Goal: Contribute content: Contribute content

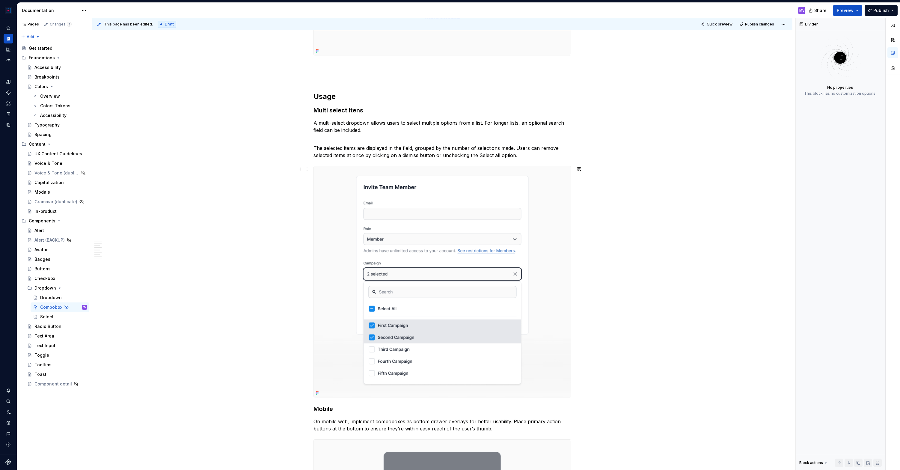
scroll to position [871, 0]
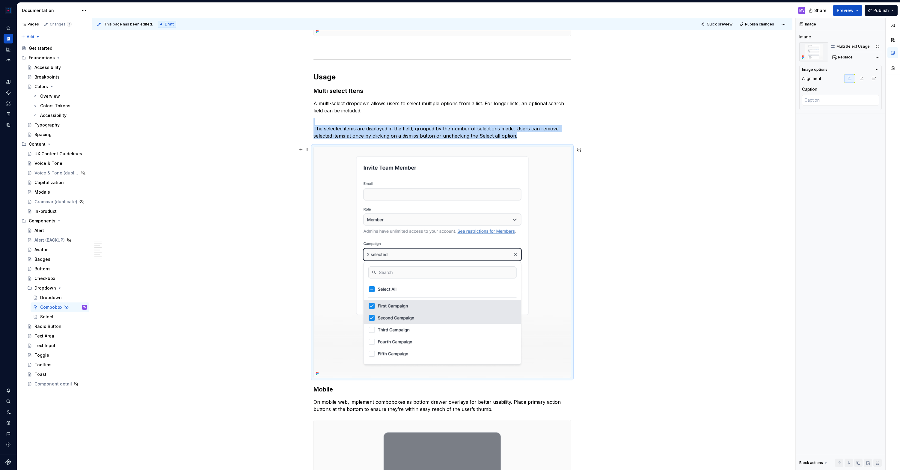
click at [559, 175] on img at bounding box center [442, 262] width 257 height 231
click at [557, 175] on img at bounding box center [442, 262] width 257 height 231
click at [879, 43] on button "button" at bounding box center [878, 46] width 8 height 8
type textarea "*"
click at [316, 389] on h3 "Mobile" at bounding box center [443, 389] width 258 height 8
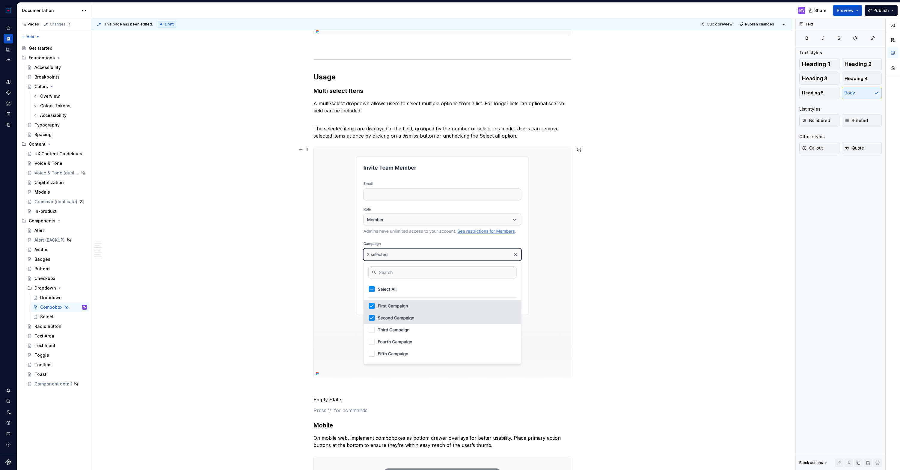
click at [437, 283] on img at bounding box center [442, 262] width 257 height 231
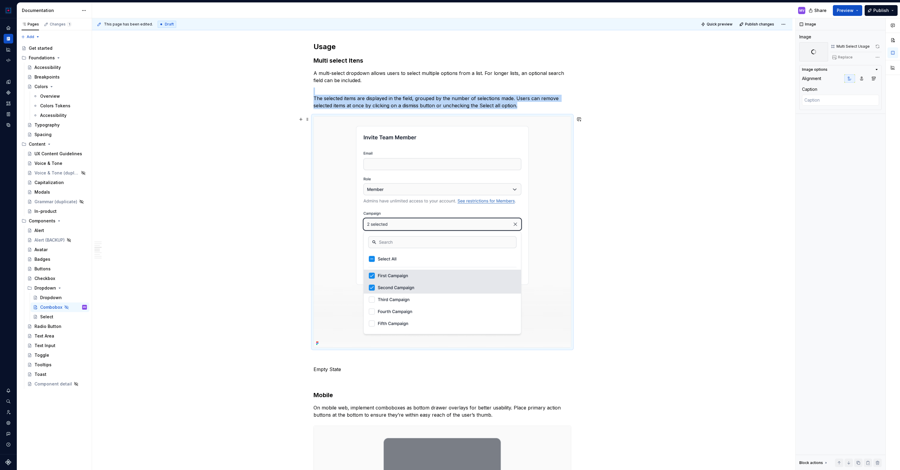
scroll to position [910, 0]
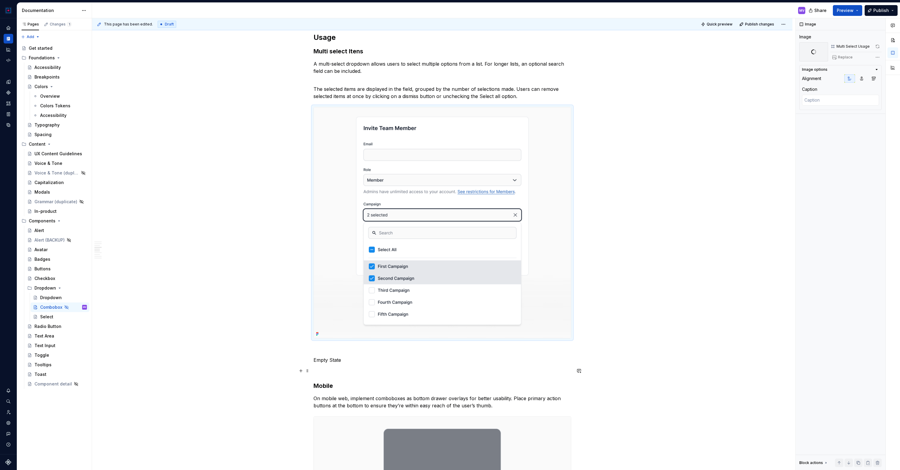
click at [342, 368] on p at bounding box center [443, 370] width 258 height 7
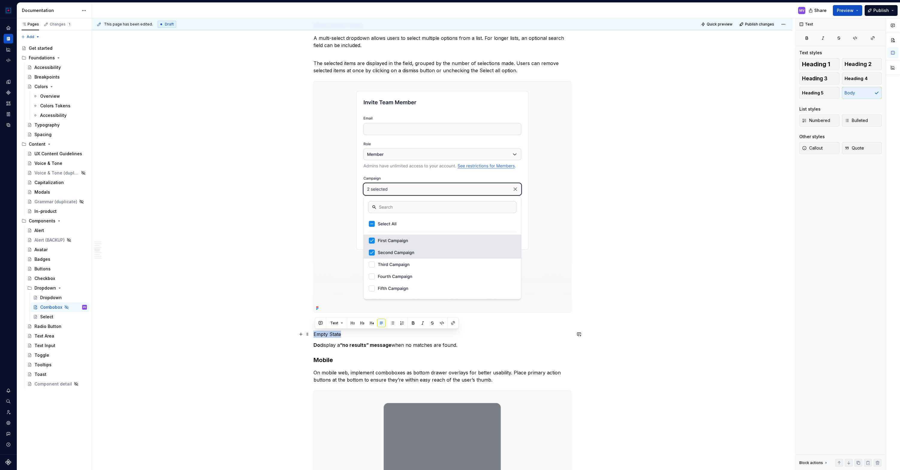
drag, startPoint x: 346, startPoint y: 331, endPoint x: 317, endPoint y: 330, distance: 29.1
click at [317, 331] on p "Empty State" at bounding box center [443, 334] width 258 height 7
click at [332, 359] on h3 "Mobile" at bounding box center [443, 360] width 258 height 8
click at [340, 333] on p "Empty State" at bounding box center [443, 334] width 258 height 7
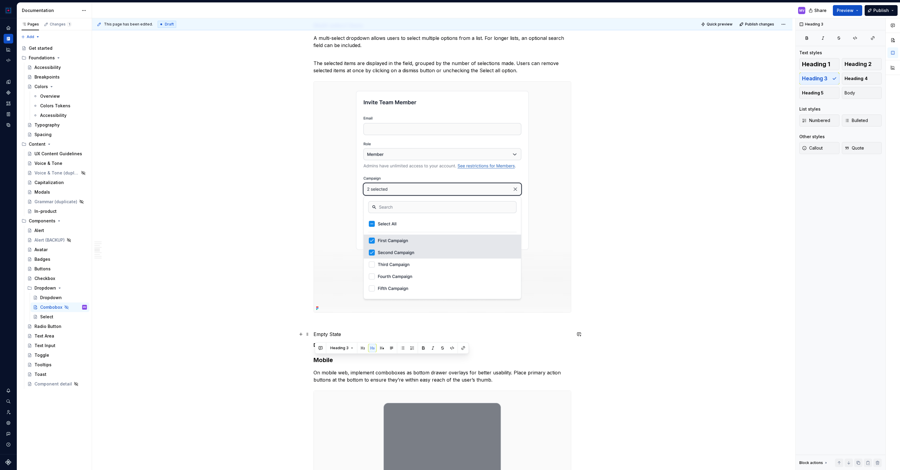
click at [340, 333] on p "Empty State" at bounding box center [443, 334] width 258 height 7
click at [364, 325] on button "button" at bounding box center [362, 323] width 8 height 8
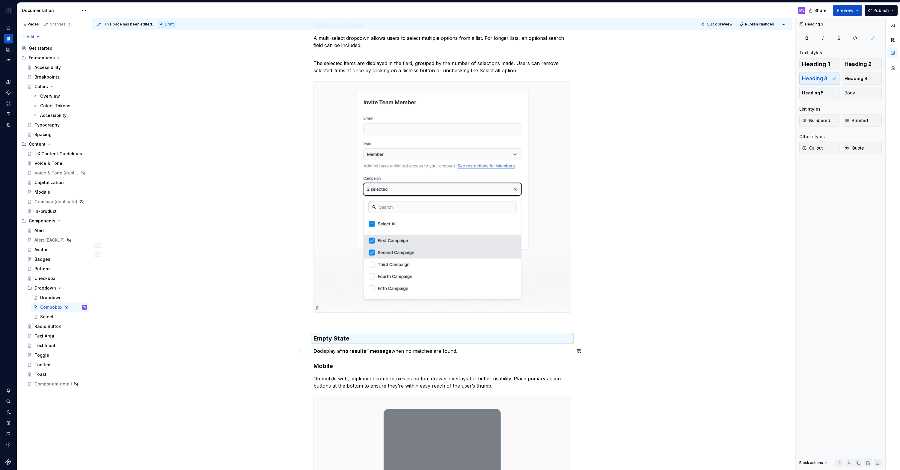
click at [469, 352] on p "Do display a “no results” message when no matches are found." at bounding box center [443, 351] width 258 height 7
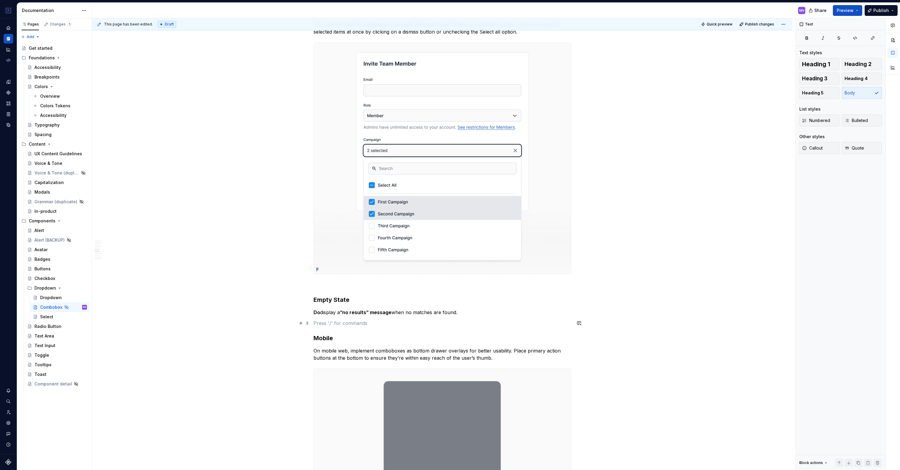
scroll to position [978, 0]
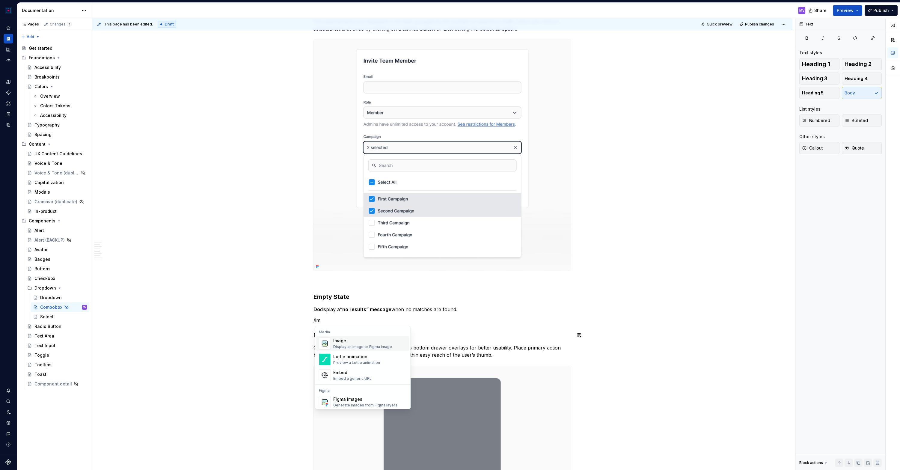
click at [388, 347] on div "Display an image or Figma image" at bounding box center [362, 347] width 59 height 5
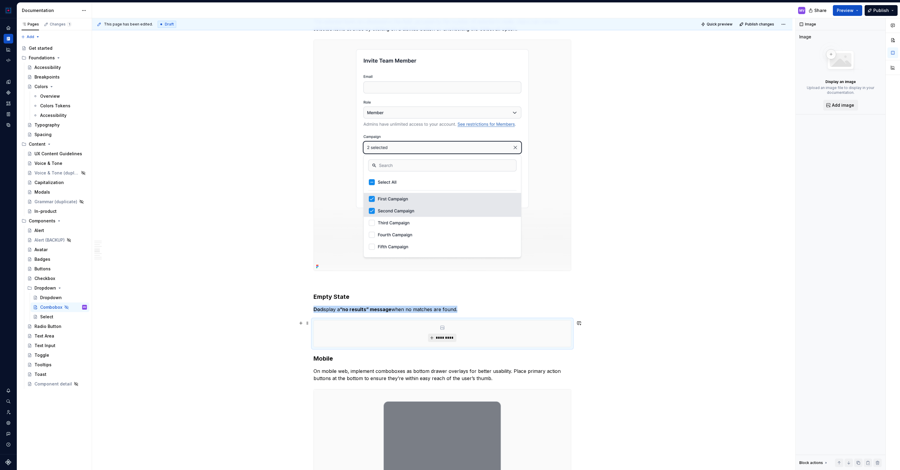
click at [445, 337] on span "*********" at bounding box center [445, 338] width 18 height 5
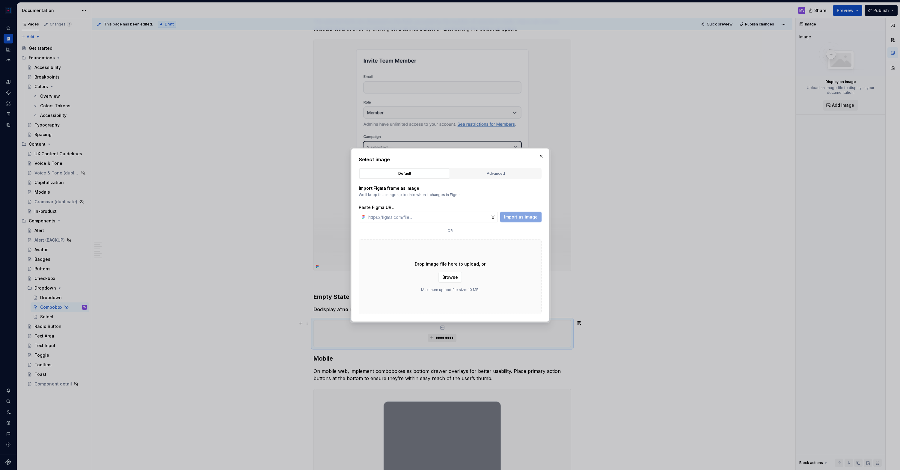
type textarea "*"
type input "[URL][DOMAIN_NAME]"
type textarea "*"
type input "[URL][DOMAIN_NAME]"
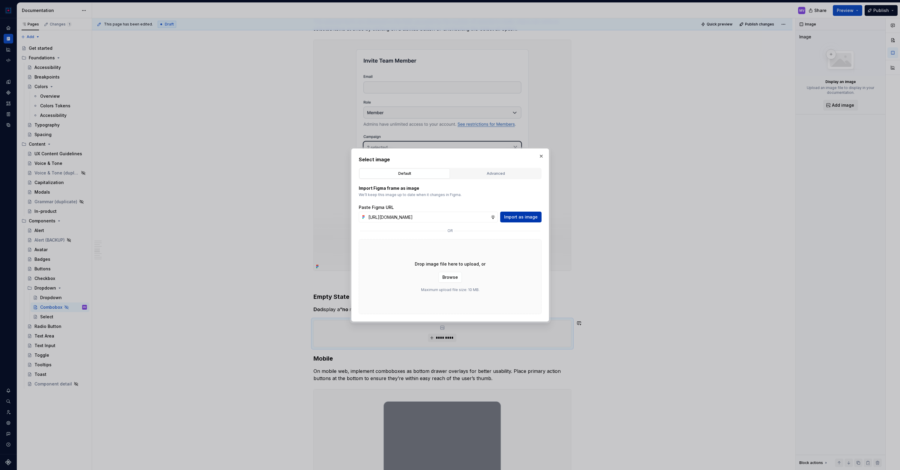
click at [524, 216] on span "Import as image" at bounding box center [521, 217] width 34 height 6
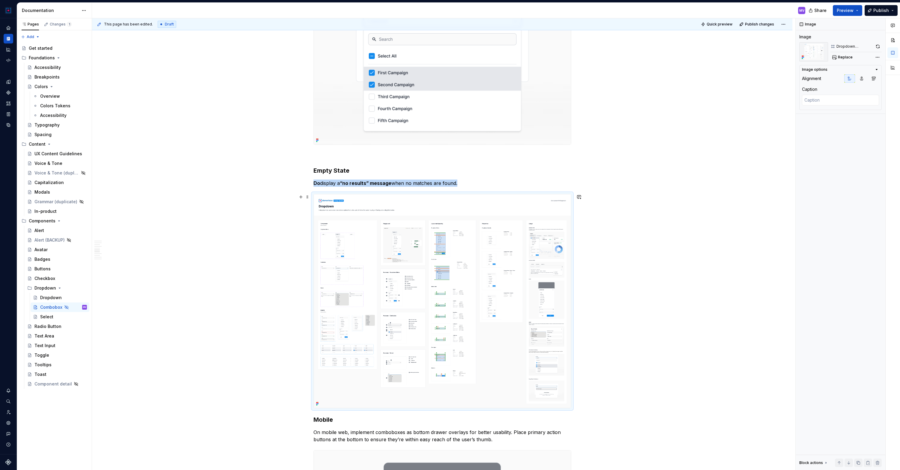
scroll to position [1109, 0]
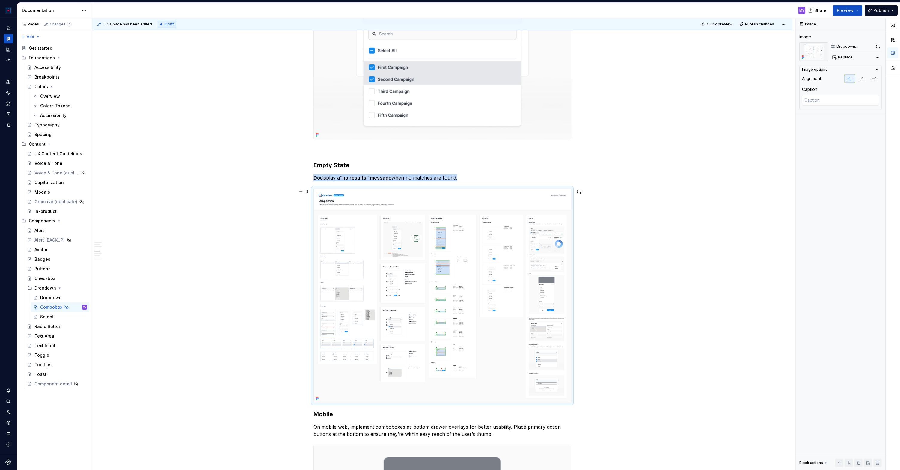
click at [507, 292] on img at bounding box center [442, 296] width 257 height 214
click at [396, 278] on img at bounding box center [442, 296] width 257 height 214
click at [849, 58] on span "Replace" at bounding box center [845, 57] width 15 height 5
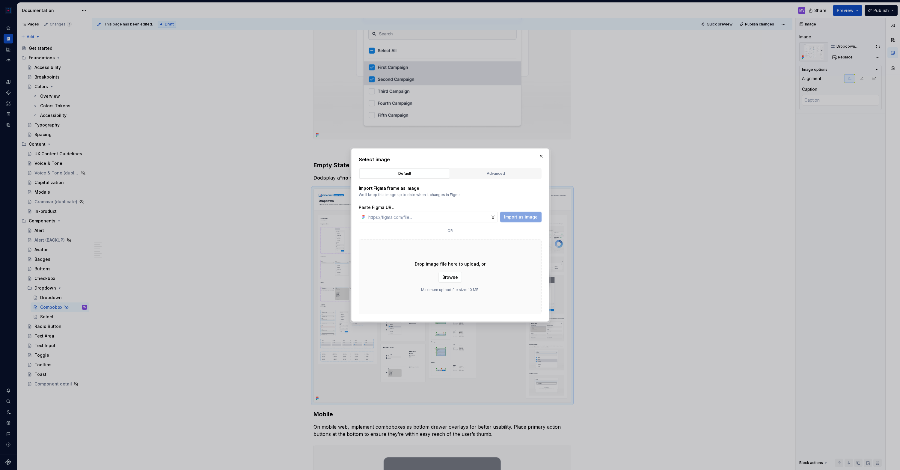
type textarea "*"
type input "[URL][DOMAIN_NAME]"
type textarea "*"
type input "[URL][DOMAIN_NAME]"
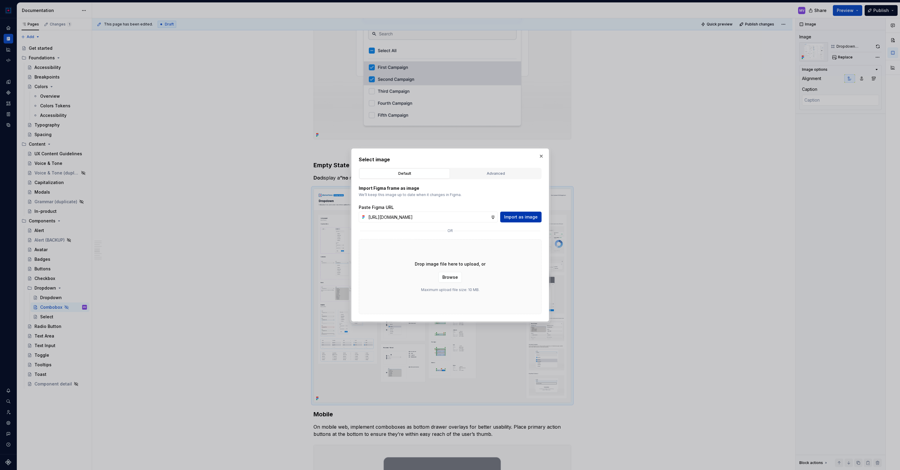
click at [532, 218] on span "Import as image" at bounding box center [521, 217] width 34 height 6
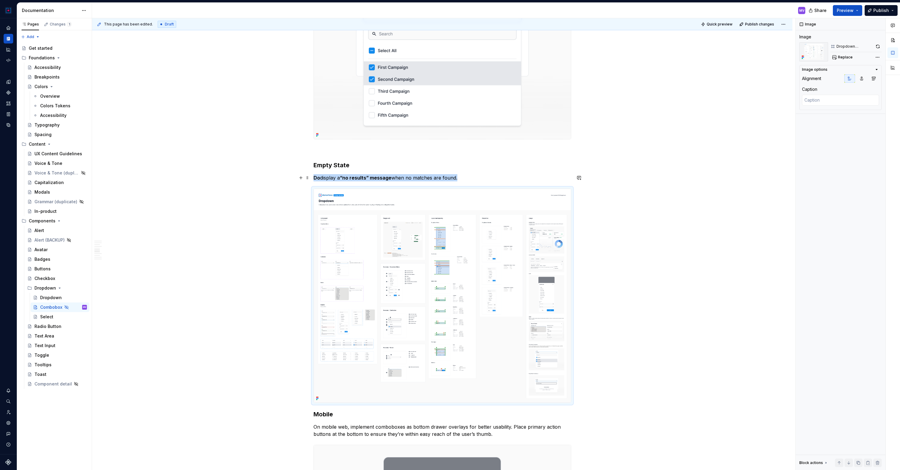
click at [361, 177] on strong "“no results” message" at bounding box center [366, 178] width 52 height 6
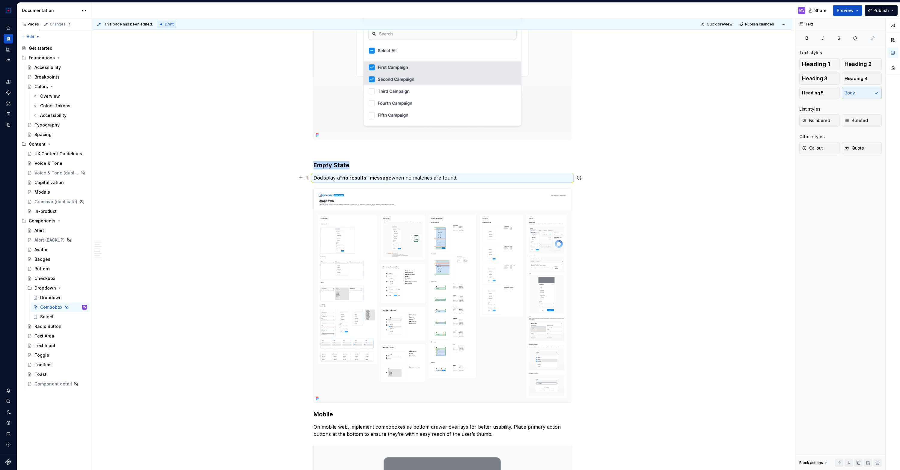
click at [361, 177] on strong "“no results” message" at bounding box center [366, 178] width 52 height 6
click at [360, 177] on strong "“no results” message" at bounding box center [366, 178] width 52 height 6
click at [655, 196] on div "**********" at bounding box center [442, 192] width 701 height 2385
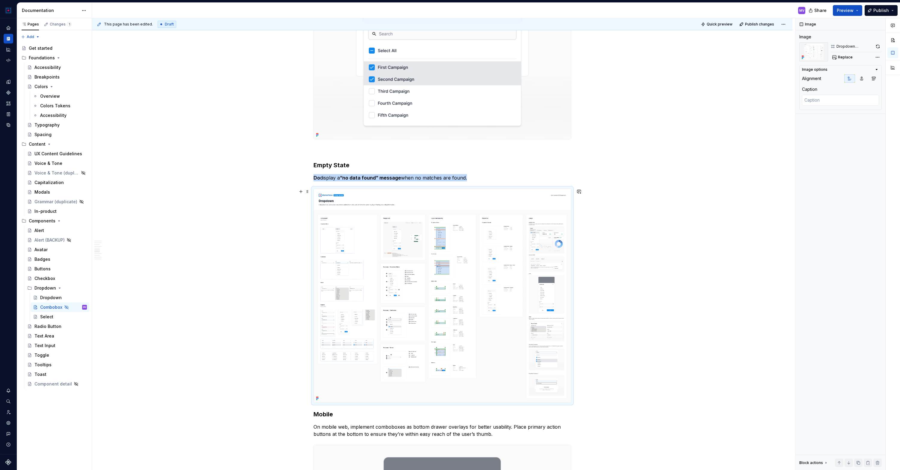
click at [428, 267] on img at bounding box center [442, 296] width 257 height 214
click at [431, 272] on img at bounding box center [442, 296] width 257 height 214
click at [847, 56] on span "Replace" at bounding box center [845, 57] width 15 height 5
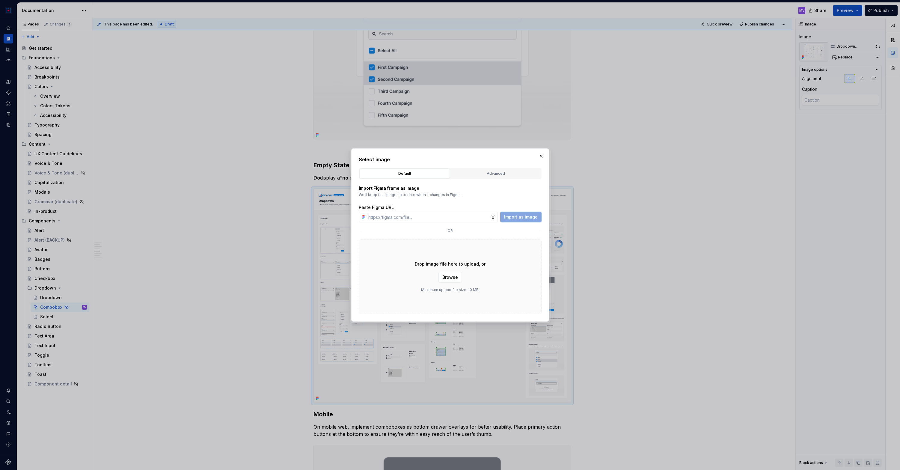
type textarea "*"
type input "[URL][DOMAIN_NAME]"
click at [528, 216] on span "Import as image" at bounding box center [521, 217] width 34 height 6
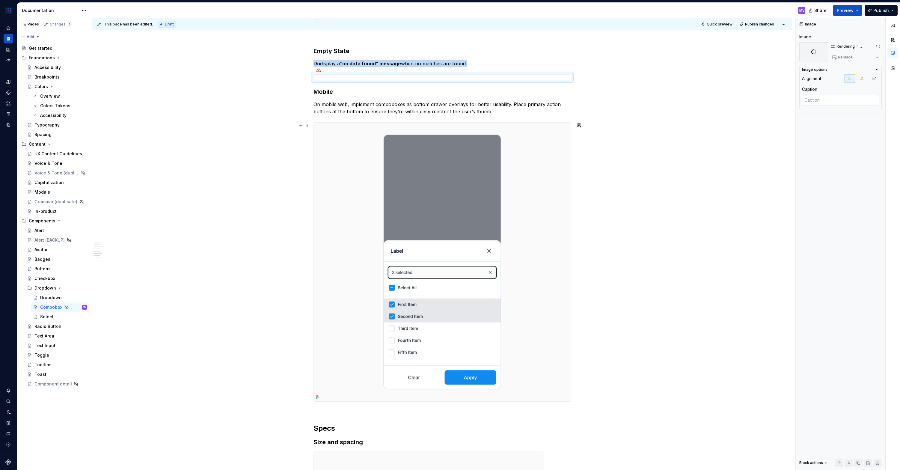
scroll to position [1222, 0]
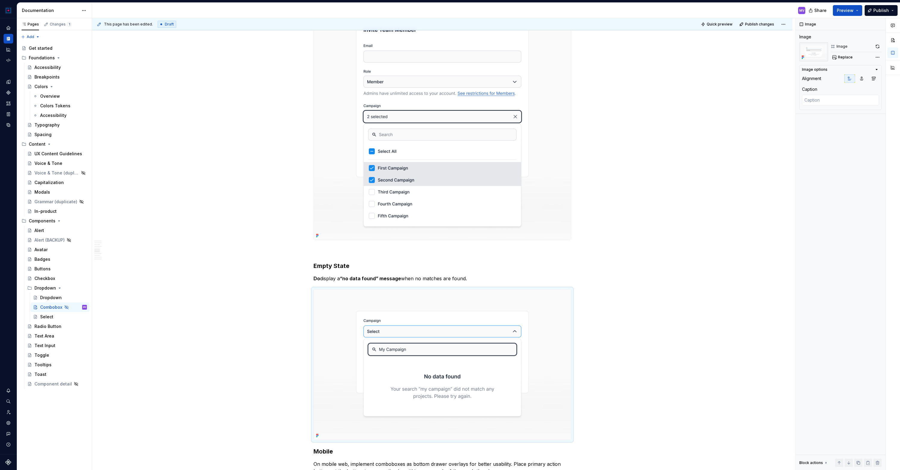
click at [523, 128] on img at bounding box center [442, 124] width 257 height 231
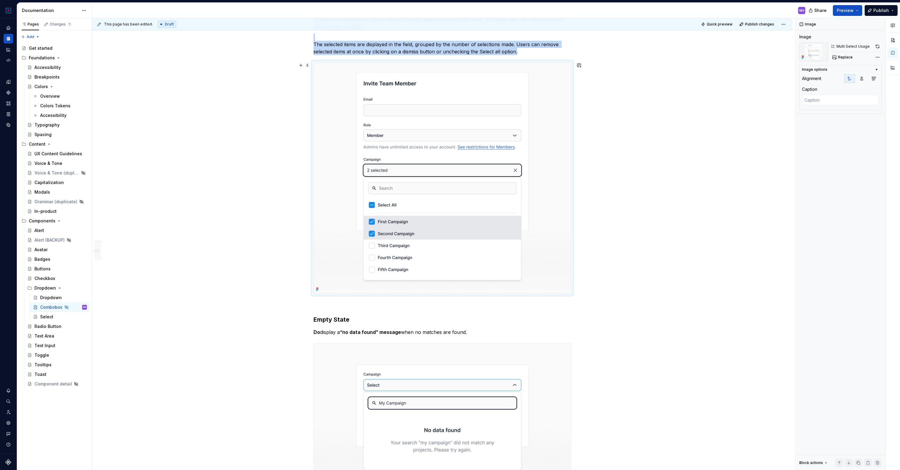
scroll to position [940, 0]
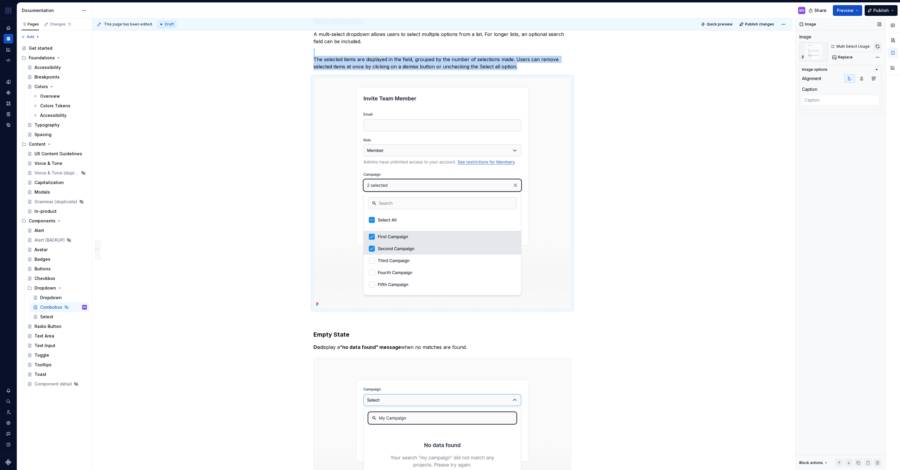
click at [879, 45] on button "button" at bounding box center [878, 46] width 8 height 8
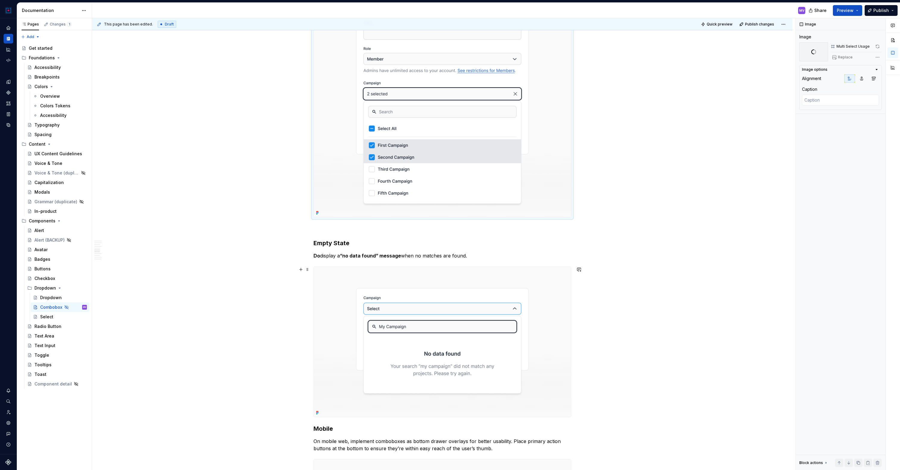
scroll to position [1035, 0]
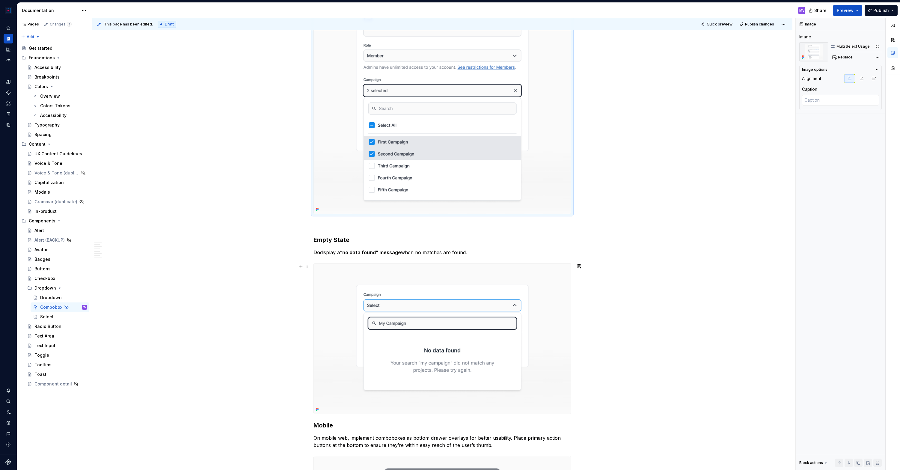
click at [387, 273] on img at bounding box center [442, 339] width 257 height 150
click at [426, 281] on img at bounding box center [442, 339] width 257 height 150
click at [879, 48] on button "button" at bounding box center [878, 46] width 8 height 8
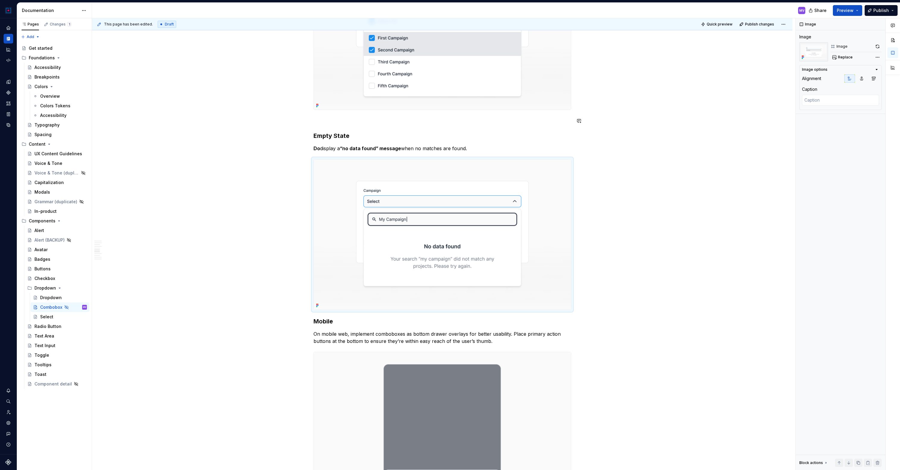
scroll to position [1145, 0]
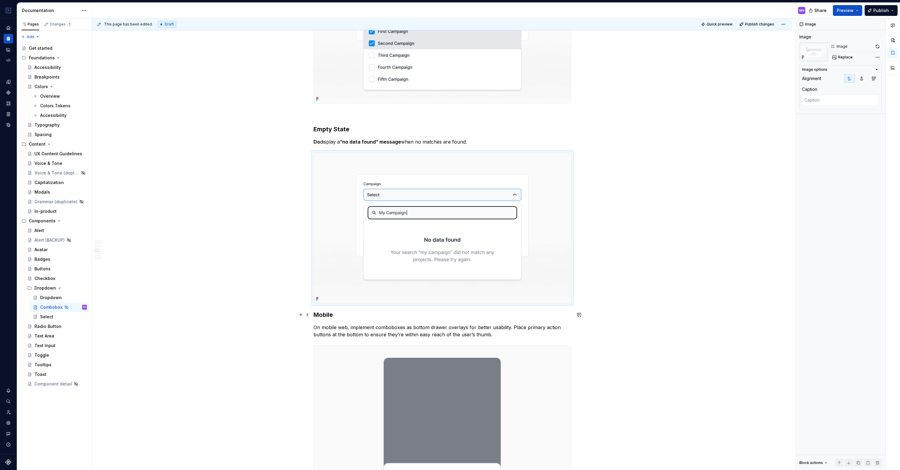
click at [316, 315] on h3 "Mobile" at bounding box center [443, 315] width 258 height 8
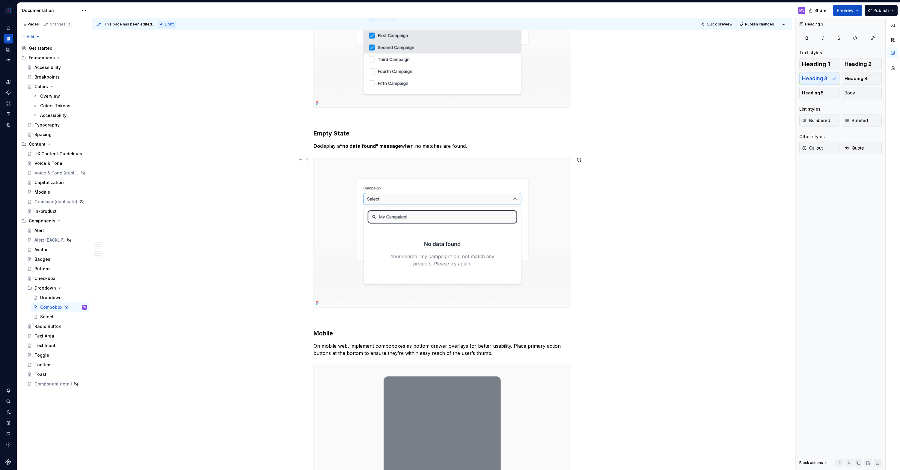
scroll to position [1086, 0]
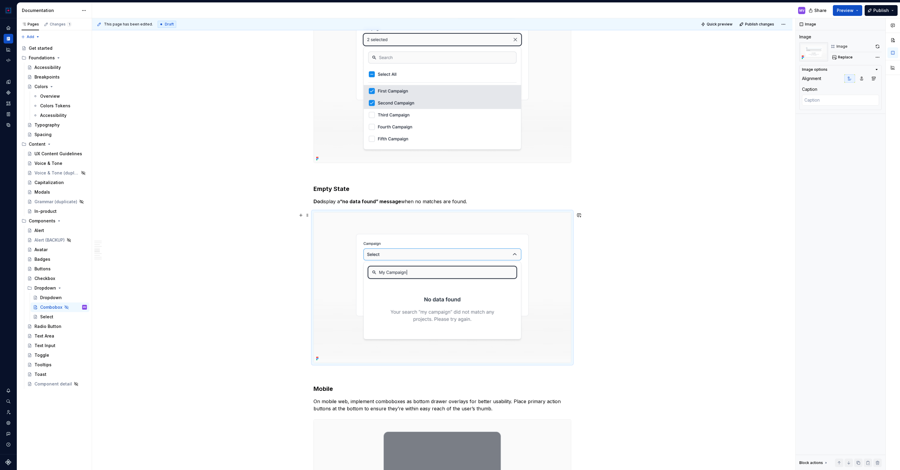
click at [350, 267] on img at bounding box center [442, 288] width 257 height 150
click at [477, 225] on img at bounding box center [442, 288] width 257 height 150
click at [878, 45] on button "button" at bounding box center [878, 46] width 8 height 8
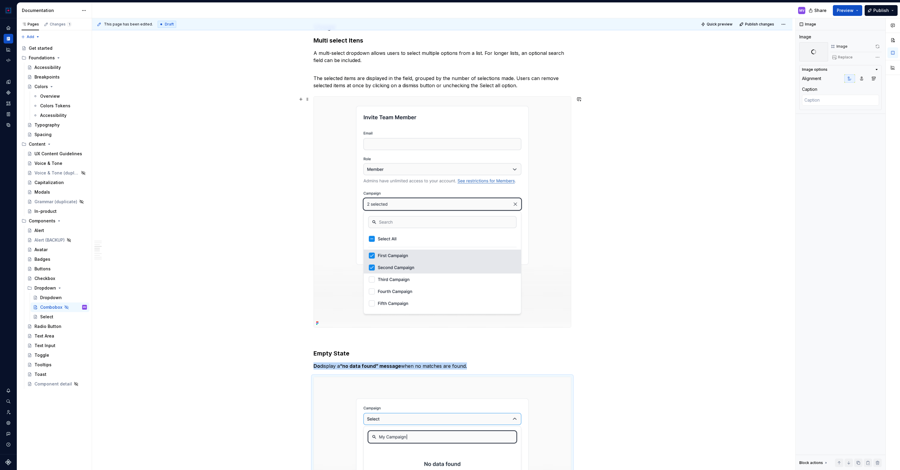
scroll to position [914, 0]
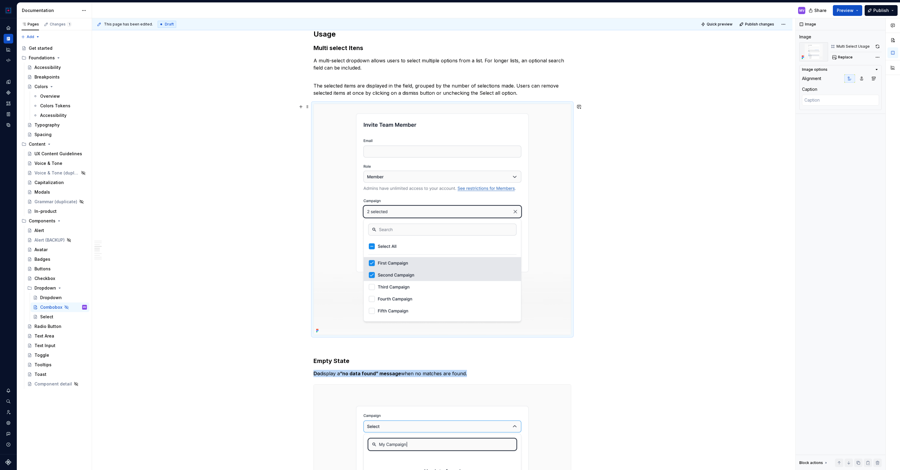
click at [541, 183] on img at bounding box center [442, 219] width 257 height 231
click at [543, 166] on img at bounding box center [442, 219] width 257 height 231
click at [876, 43] on button "button" at bounding box center [878, 46] width 8 height 8
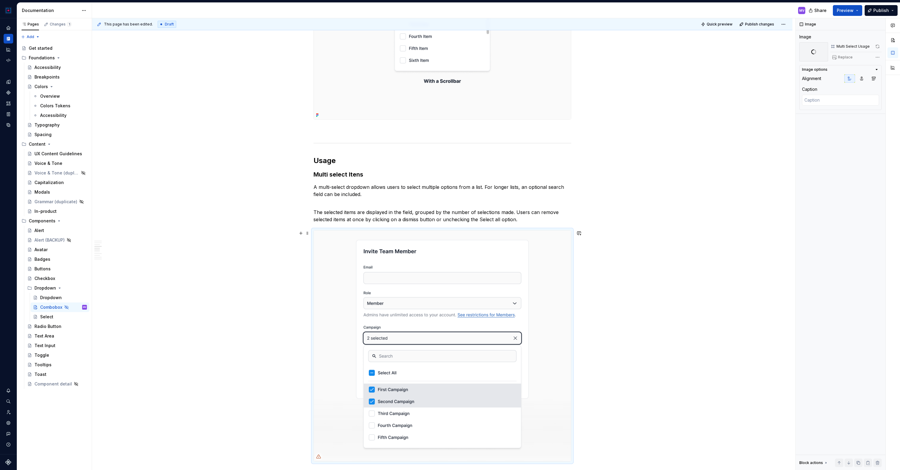
scroll to position [883, 0]
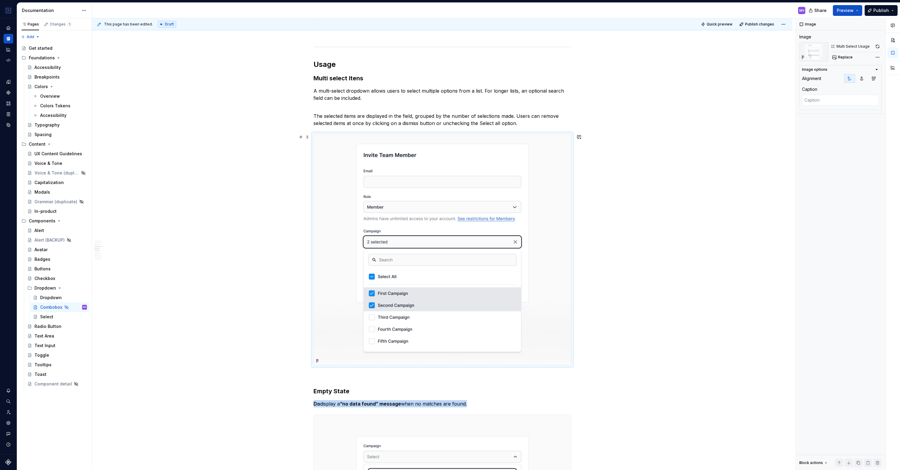
click at [341, 199] on img at bounding box center [442, 249] width 257 height 231
click at [879, 47] on button "button" at bounding box center [878, 46] width 8 height 8
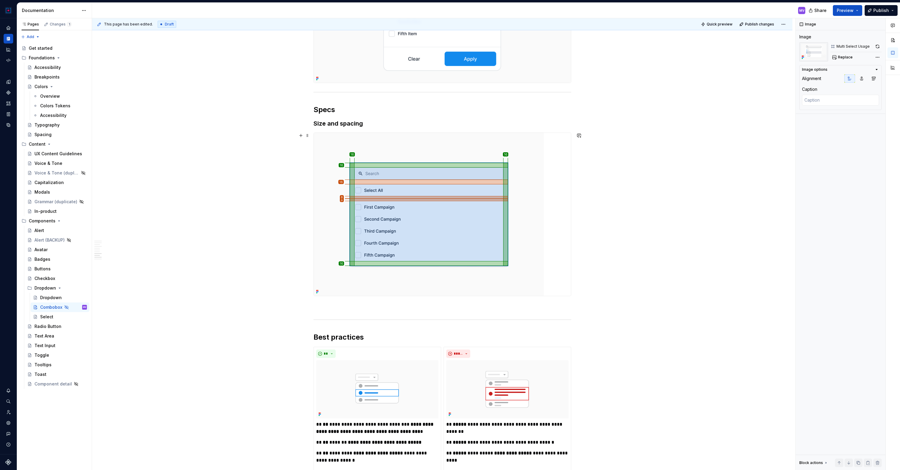
scroll to position [1632, 0]
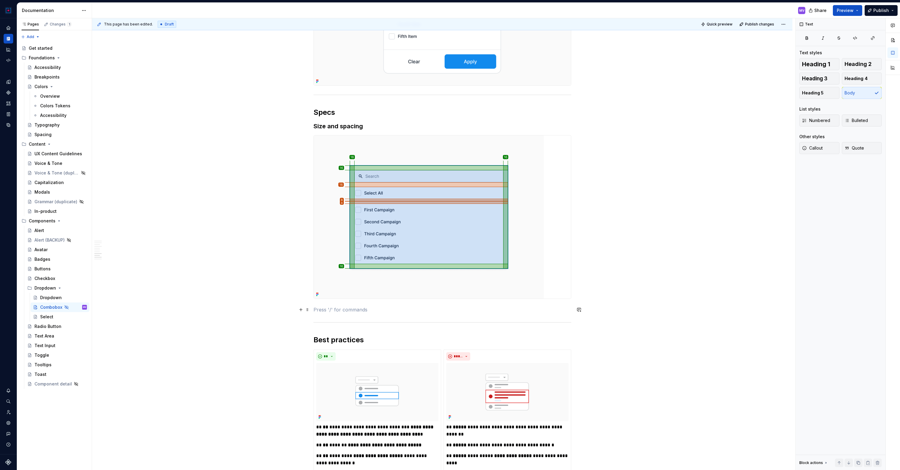
click at [323, 308] on p at bounding box center [443, 309] width 258 height 7
click at [320, 312] on p at bounding box center [443, 309] width 258 height 7
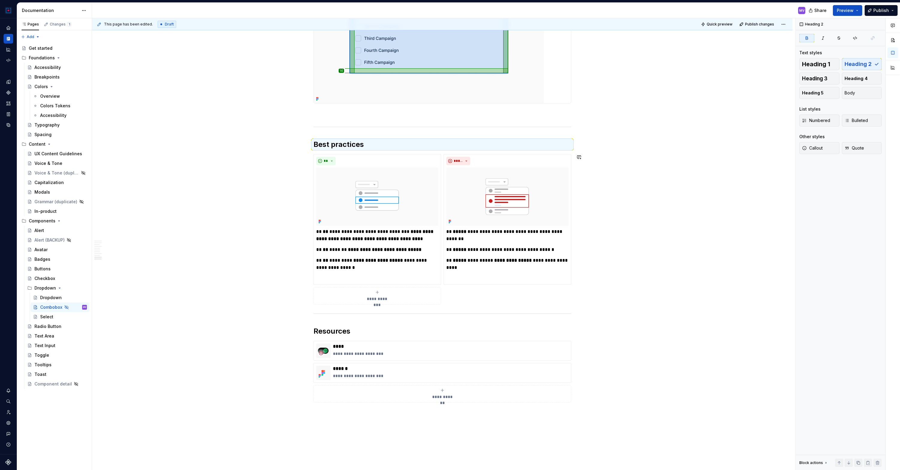
scroll to position [1828, 0]
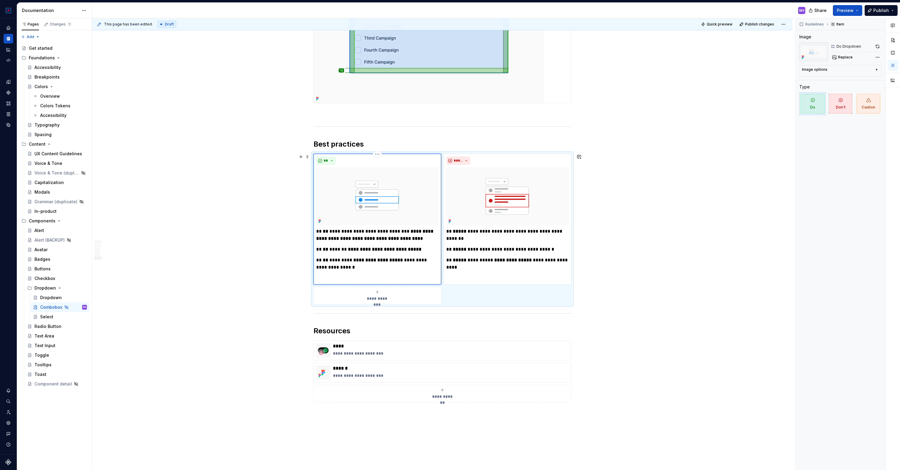
click at [408, 185] on img at bounding box center [377, 196] width 122 height 58
click at [846, 56] on span "Replace" at bounding box center [845, 57] width 15 height 5
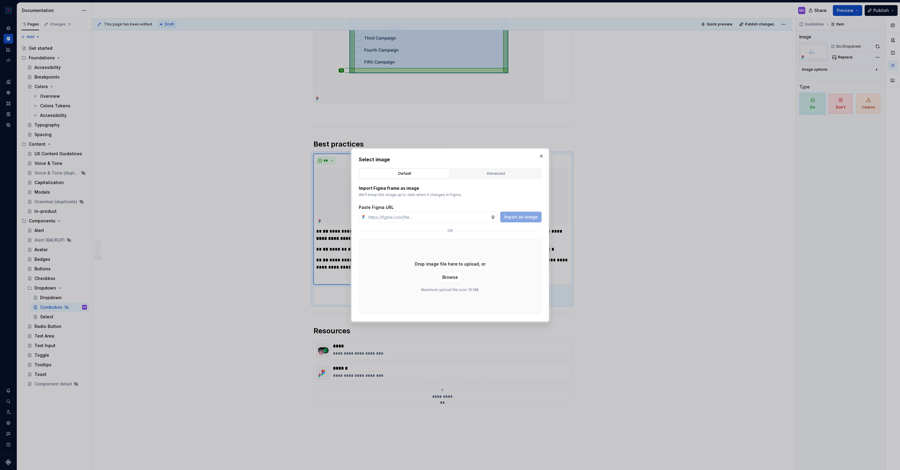
type textarea "*"
type input "[URL][DOMAIN_NAME]"
click at [524, 216] on span "Import as image" at bounding box center [521, 217] width 34 height 6
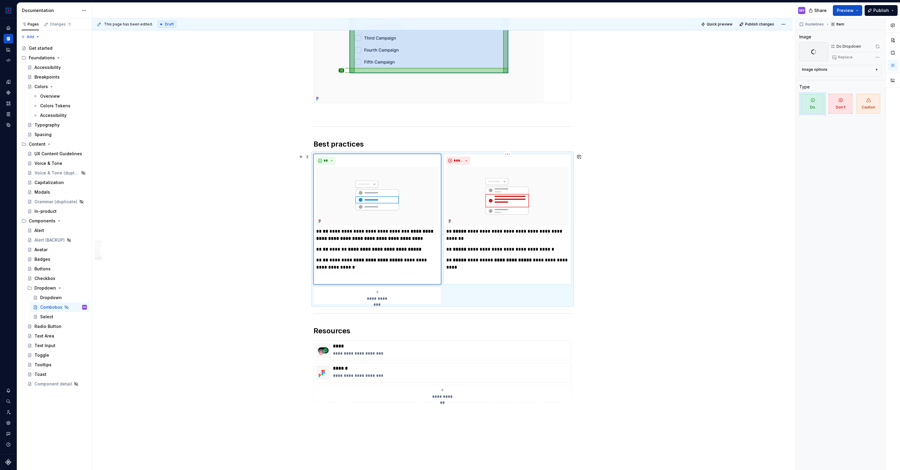
click at [540, 207] on img at bounding box center [507, 196] width 122 height 58
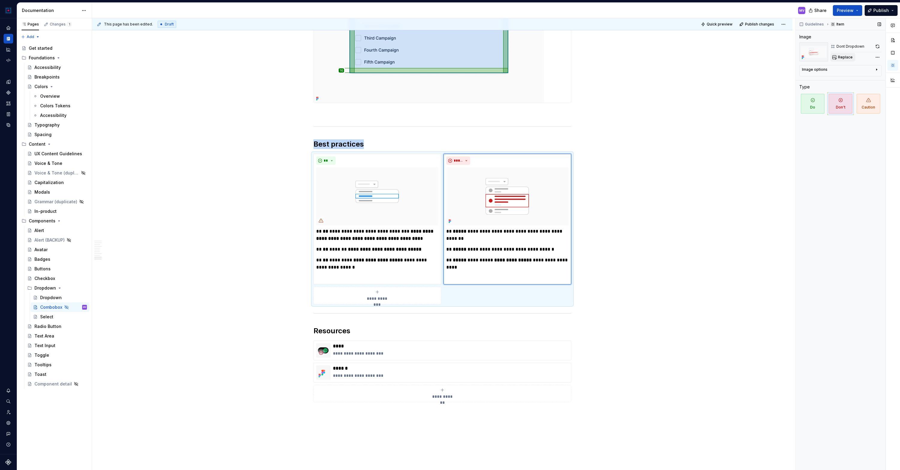
click at [846, 56] on span "Replace" at bounding box center [845, 57] width 15 height 5
type textarea "*"
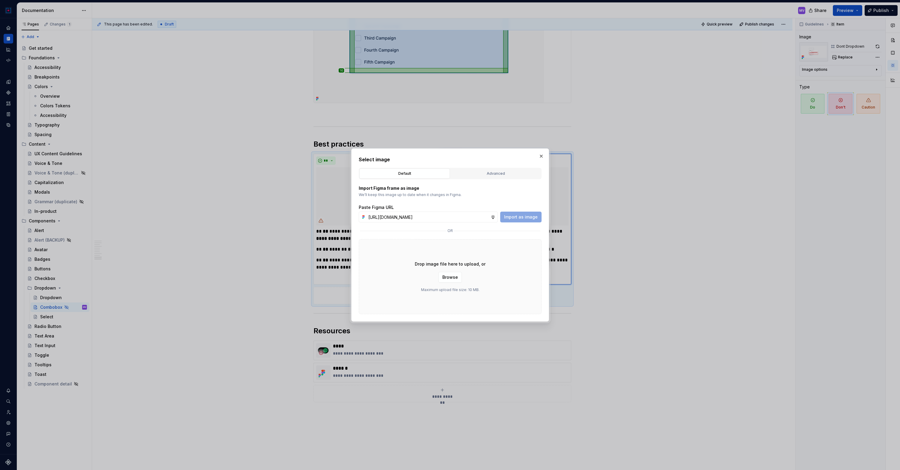
scroll to position [0, 127]
type input "[URL][DOMAIN_NAME]"
click at [520, 216] on span "Import as image" at bounding box center [521, 217] width 34 height 6
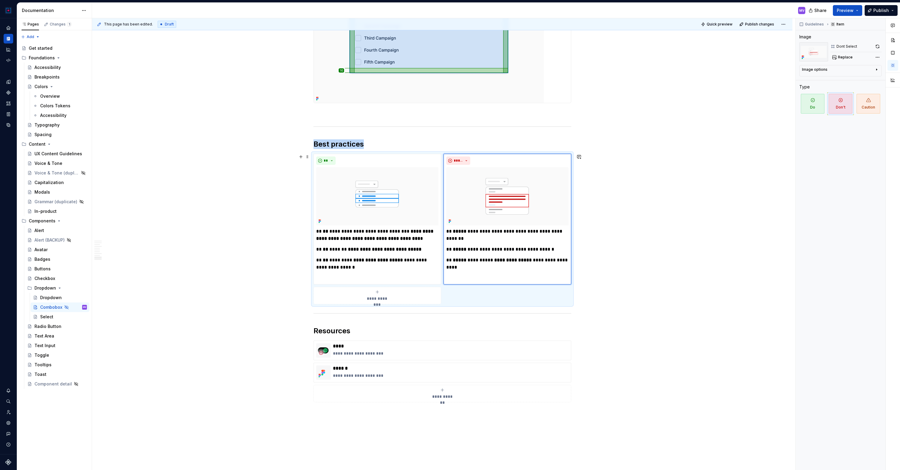
click at [66, 306] on icon "Page tree" at bounding box center [67, 308] width 4 height 4
click at [73, 307] on button "Page tree" at bounding box center [74, 307] width 8 height 8
click at [91, 347] on div "Show page" at bounding box center [110, 349] width 59 height 6
click at [876, 12] on span "Publish" at bounding box center [882, 10] width 16 height 6
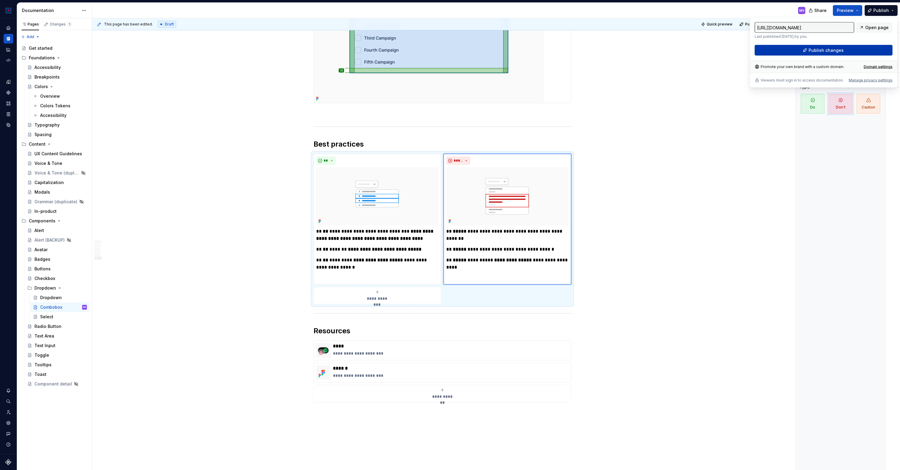
click at [836, 49] on span "Publish changes" at bounding box center [826, 50] width 35 height 6
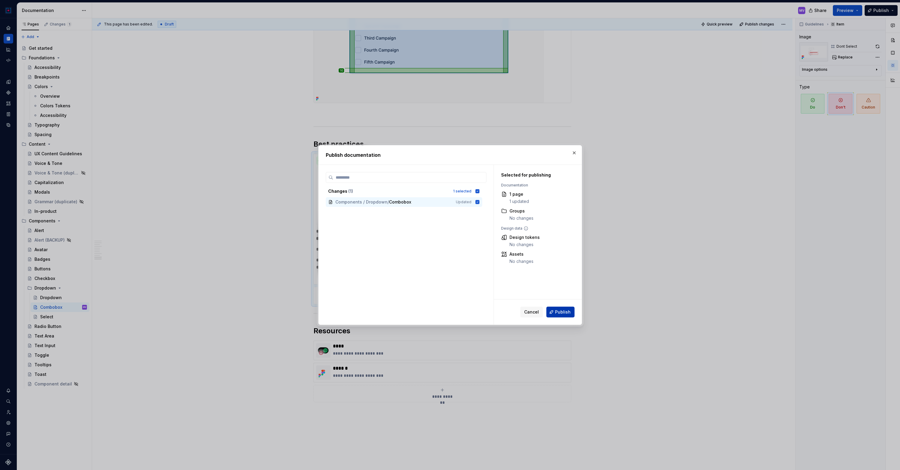
click at [562, 309] on span "Publish" at bounding box center [563, 312] width 16 height 6
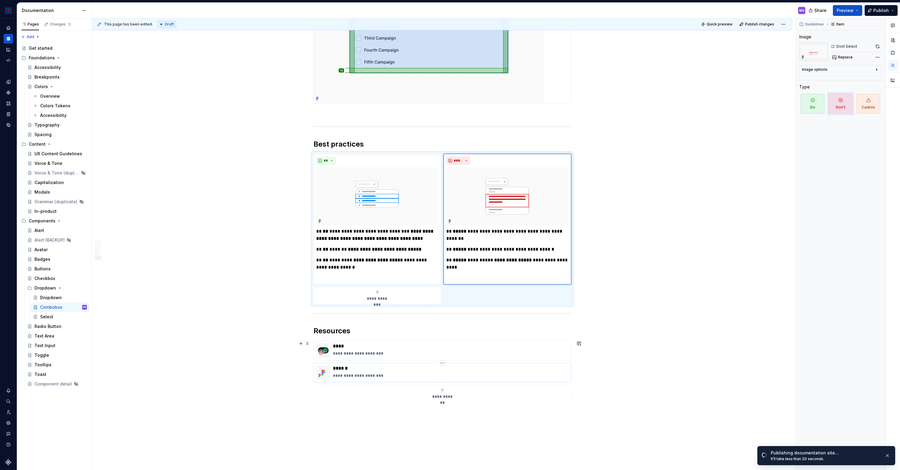
click at [370, 372] on div "**********" at bounding box center [451, 373] width 236 height 14
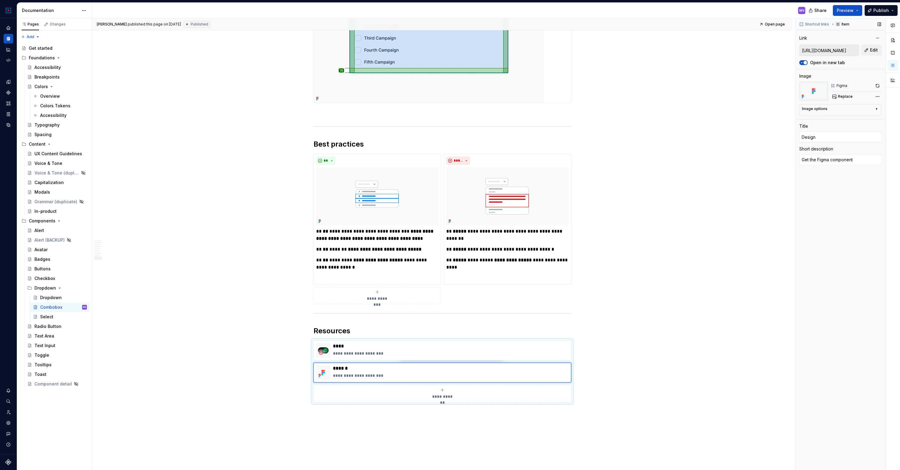
click at [848, 53] on input "[URL][DOMAIN_NAME]" at bounding box center [829, 50] width 59 height 11
click at [873, 52] on span "Edit" at bounding box center [874, 50] width 8 height 6
type textarea "*"
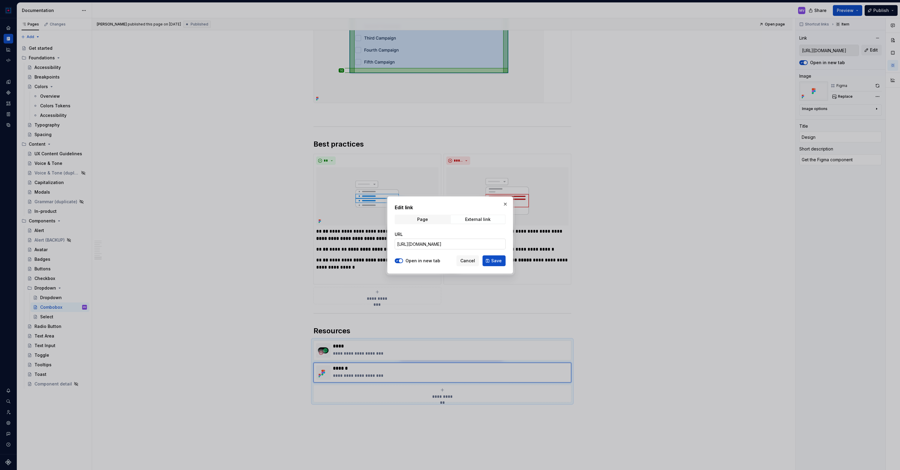
click at [491, 245] on input "[URL][DOMAIN_NAME]" at bounding box center [450, 244] width 111 height 11
paste input "[URL][DOMAIN_NAME]"
type input "[URL][DOMAIN_NAME]"
click at [494, 260] on span "Save" at bounding box center [496, 261] width 10 height 6
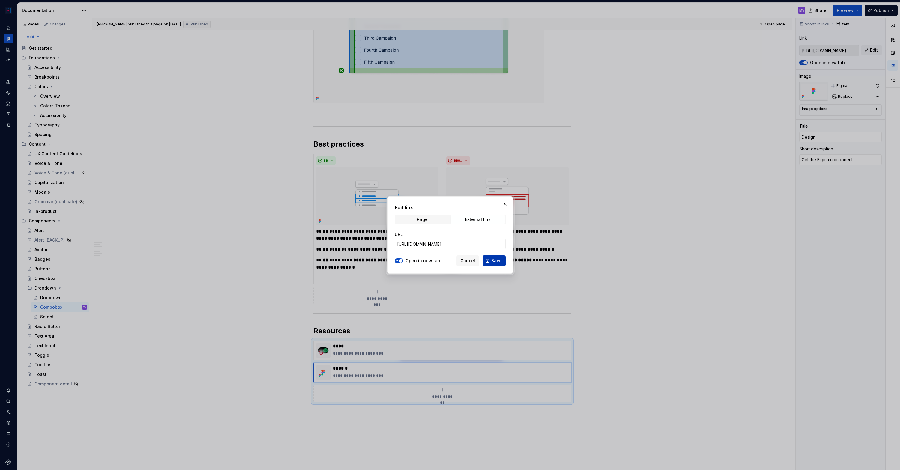
type textarea "*"
type input "[URL][DOMAIN_NAME]"
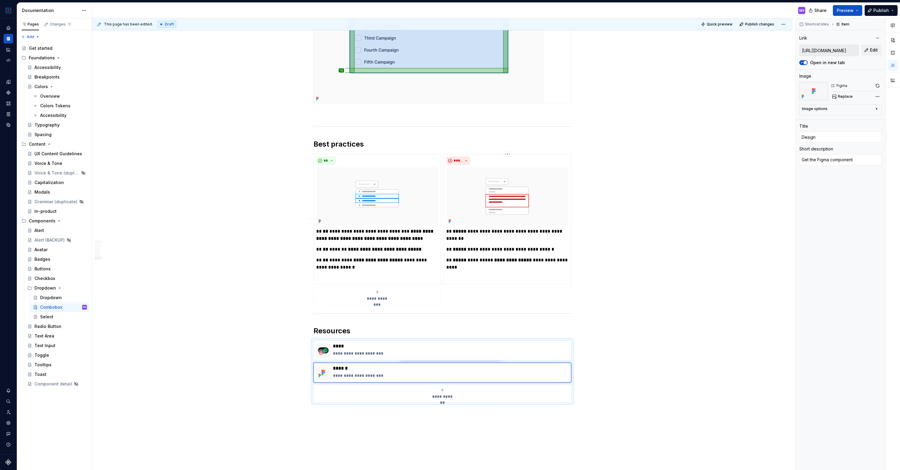
type textarea "*"
type input "[URL][DOMAIN_NAME]"
click at [50, 297] on div "Dropdown" at bounding box center [51, 298] width 22 height 6
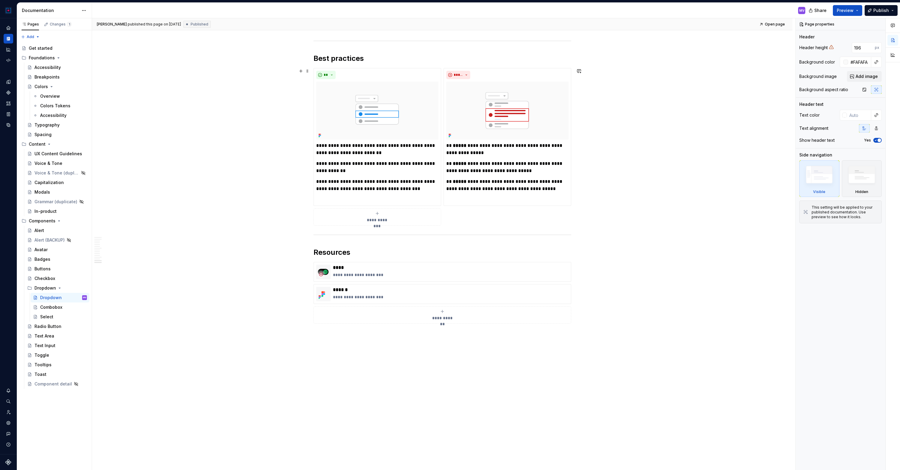
scroll to position [2716, 0]
click at [465, 297] on p "**********" at bounding box center [451, 296] width 236 height 6
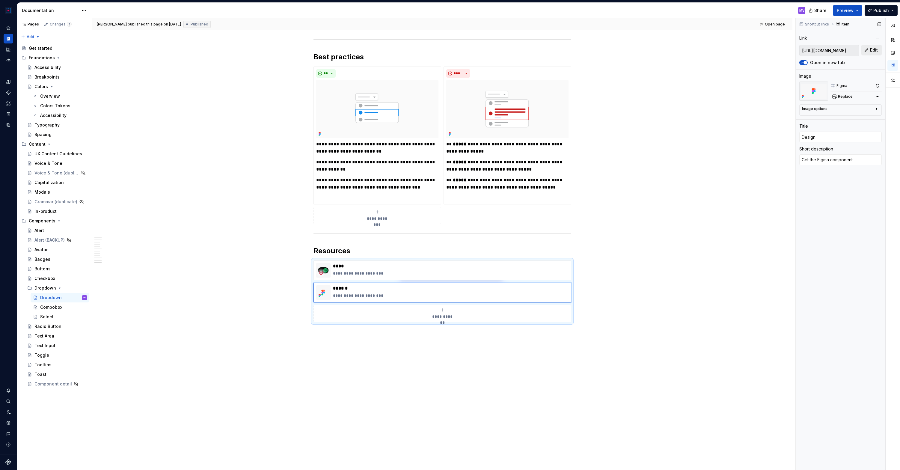
click at [876, 49] on span "Edit" at bounding box center [874, 50] width 8 height 6
type textarea "*"
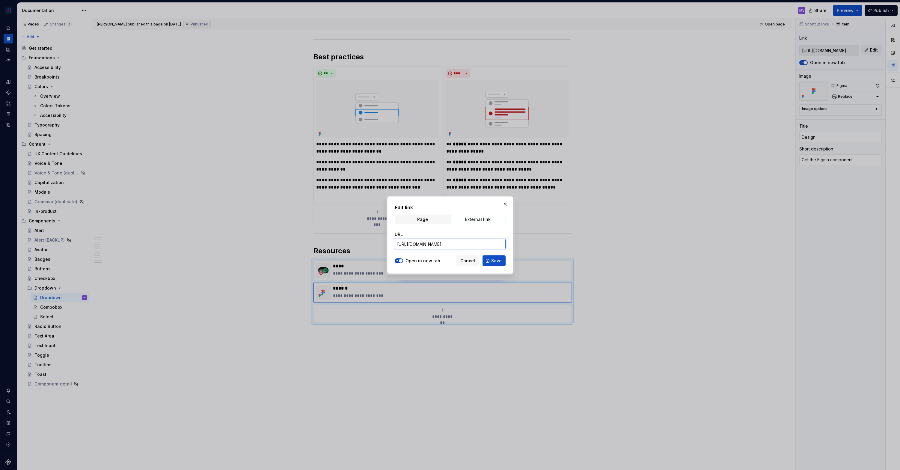
click at [475, 245] on input "[URL][DOMAIN_NAME]" at bounding box center [450, 244] width 111 height 11
paste input "82-18862"
type input "[URL][DOMAIN_NAME]"
click at [494, 260] on span "Save" at bounding box center [496, 261] width 10 height 6
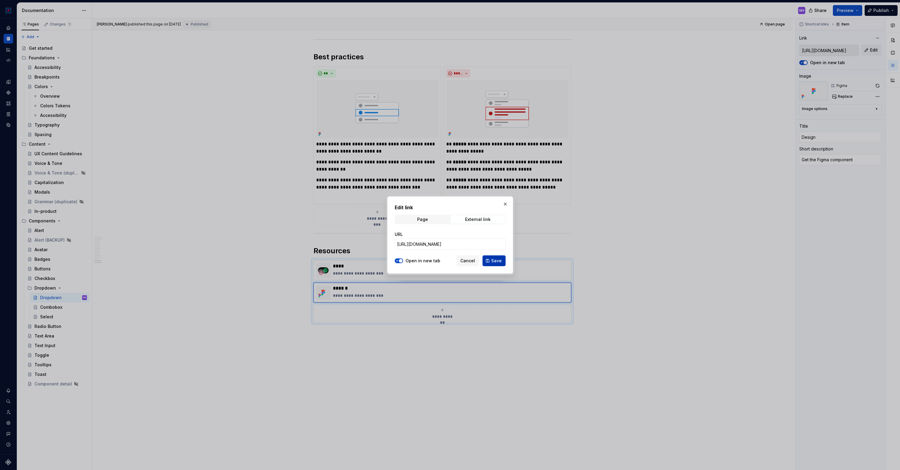
type textarea "*"
type input "[URL][DOMAIN_NAME]"
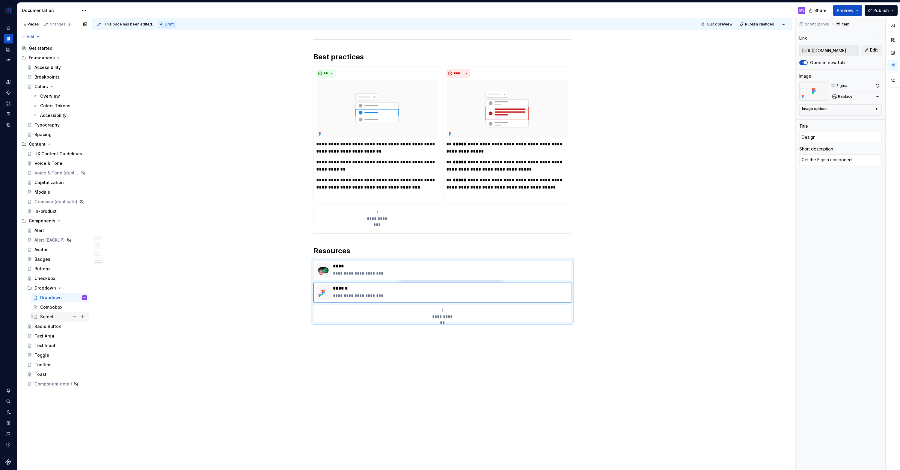
type textarea "*"
type input "[URL][DOMAIN_NAME]"
click at [54, 313] on div "Select" at bounding box center [63, 317] width 47 height 8
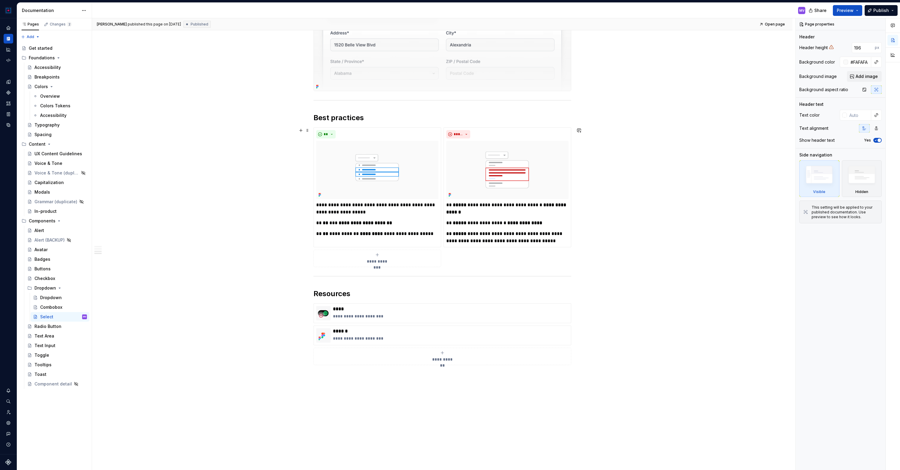
scroll to position [861, 0]
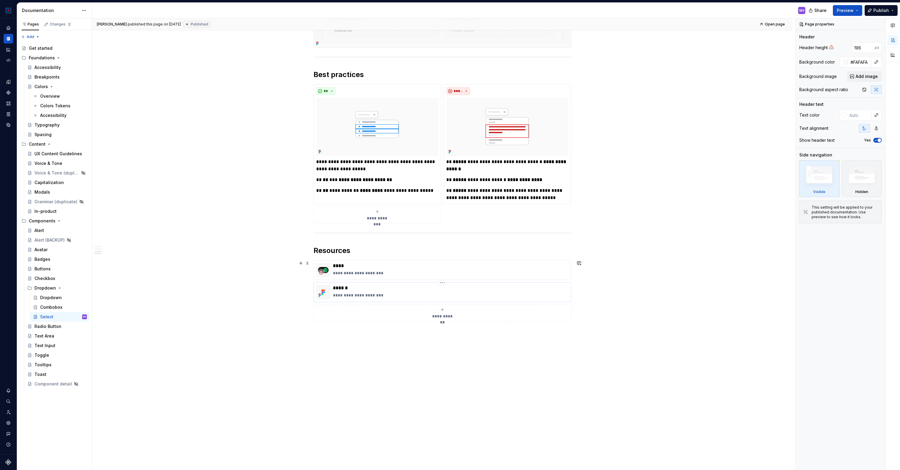
click at [368, 293] on p "**********" at bounding box center [451, 295] width 236 height 6
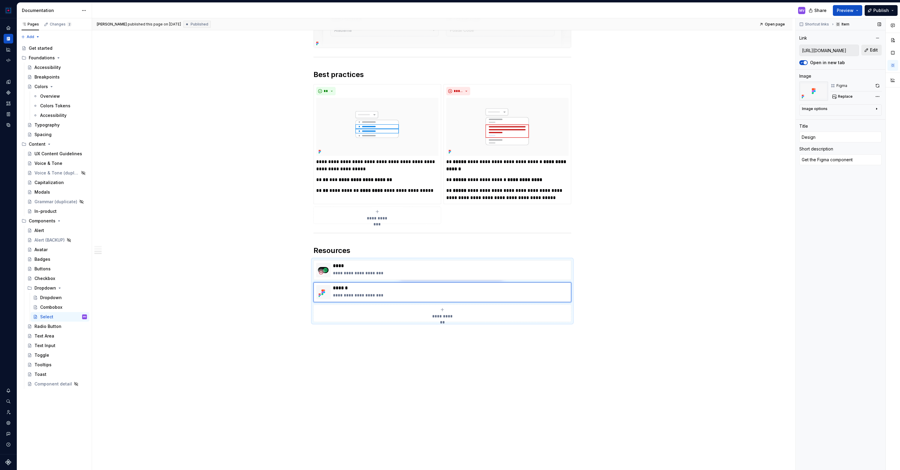
click at [874, 50] on span "Edit" at bounding box center [874, 50] width 8 height 6
type textarea "*"
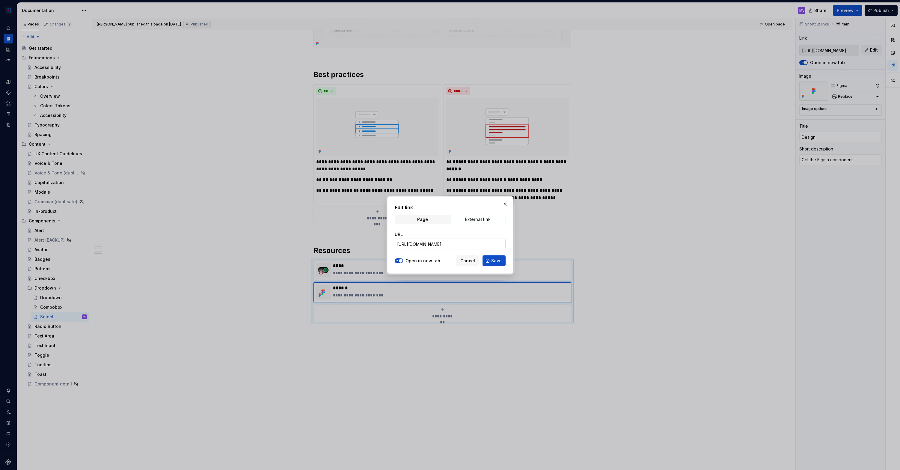
click at [469, 244] on input "[URL][DOMAIN_NAME]" at bounding box center [450, 244] width 111 height 11
paste input "[URL][DOMAIN_NAME]"
type input "[URL][DOMAIN_NAME]"
click at [493, 258] on span "Save" at bounding box center [496, 261] width 10 height 6
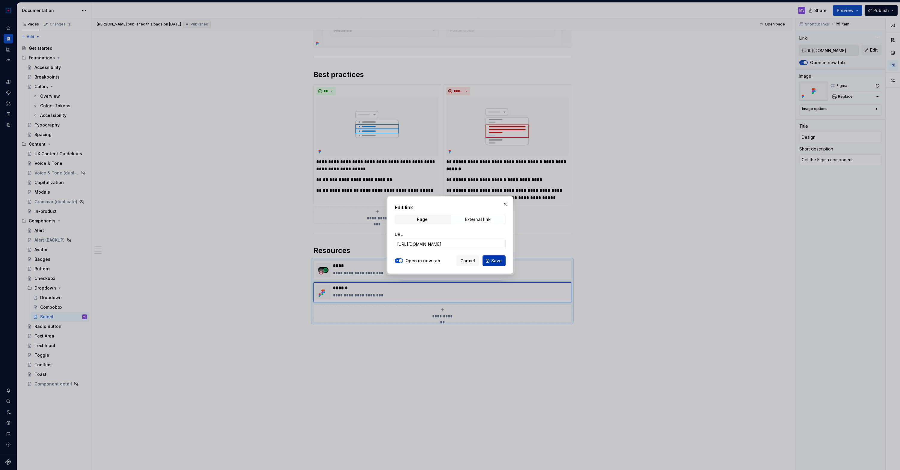
type textarea "*"
type input "[URL][DOMAIN_NAME]"
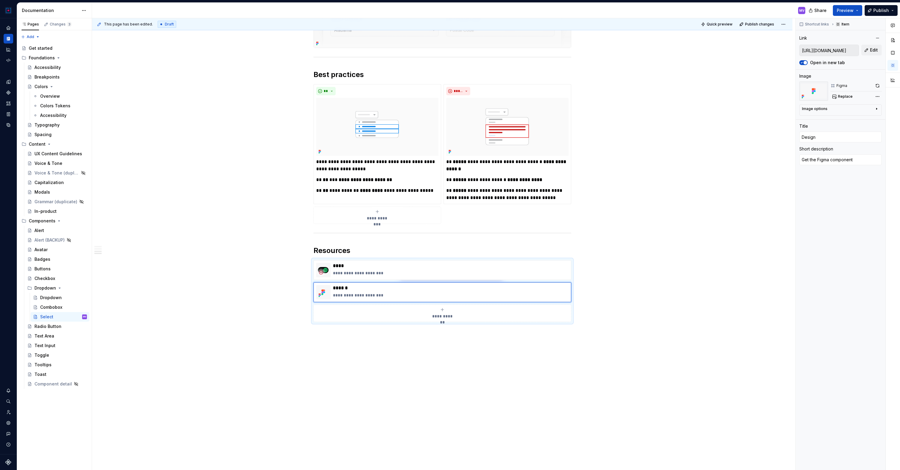
type textarea "*"
type input "[URL][DOMAIN_NAME]"
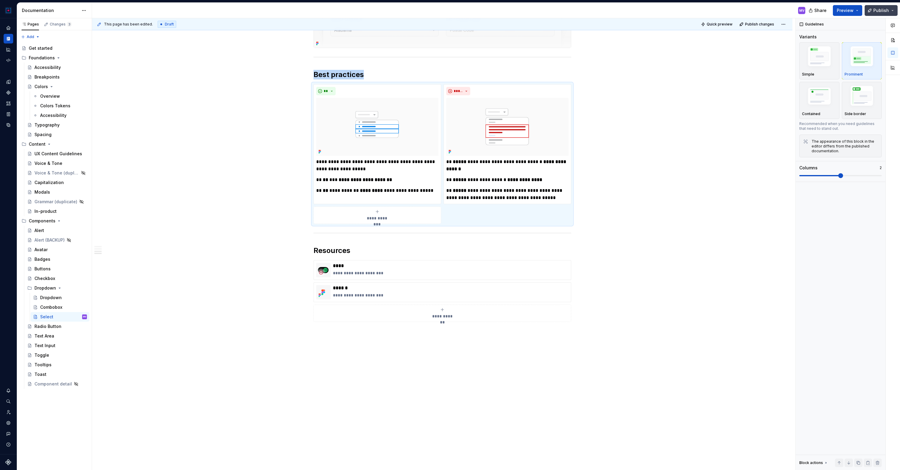
click at [879, 12] on span "Publish" at bounding box center [882, 10] width 16 height 6
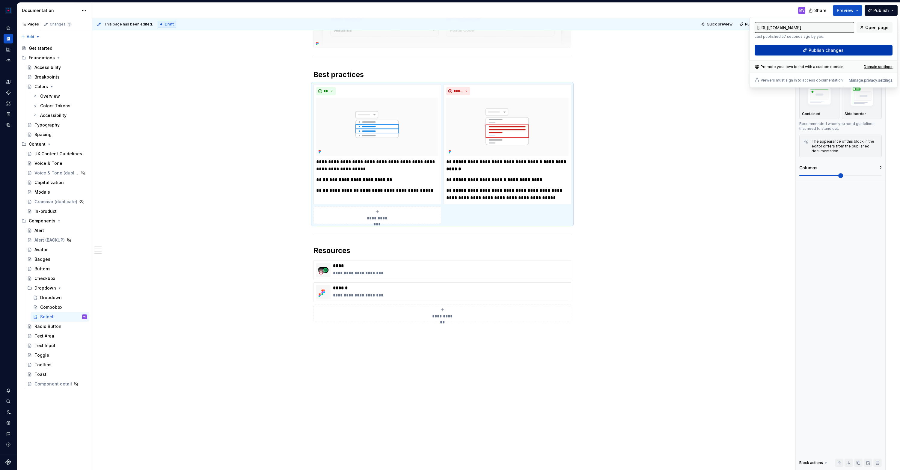
click at [792, 48] on button "Publish changes" at bounding box center [824, 50] width 138 height 11
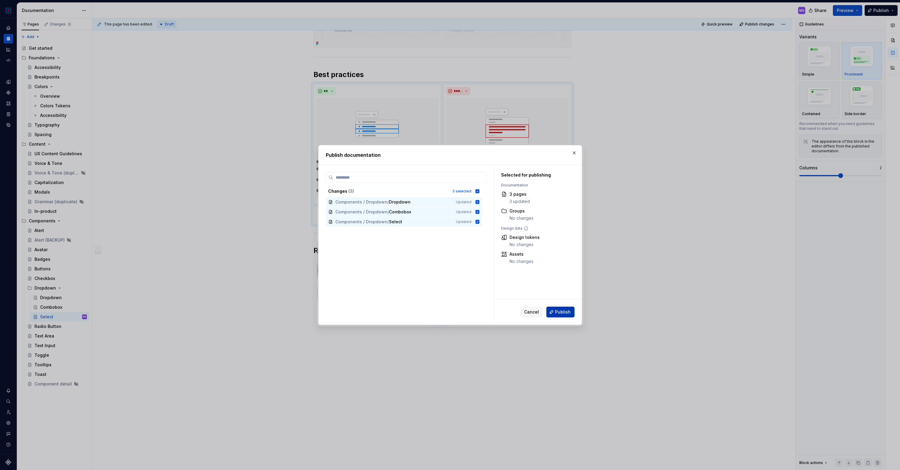
click at [563, 312] on span "Publish" at bounding box center [563, 312] width 16 height 6
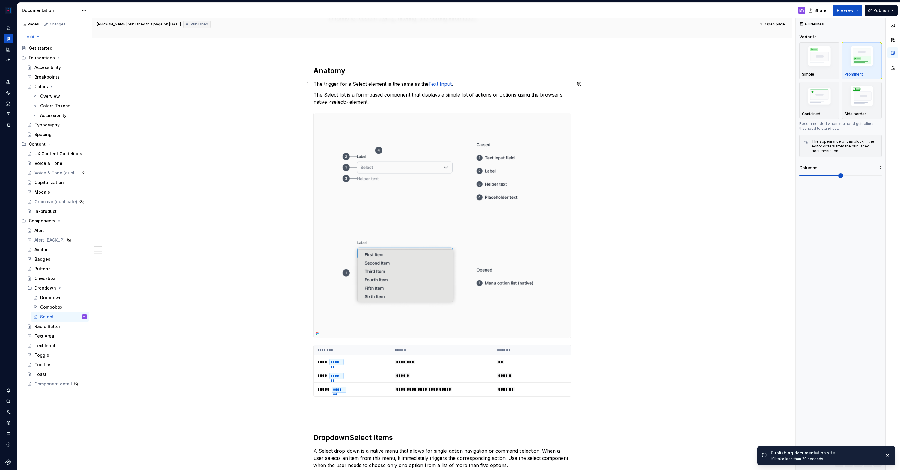
scroll to position [0, 0]
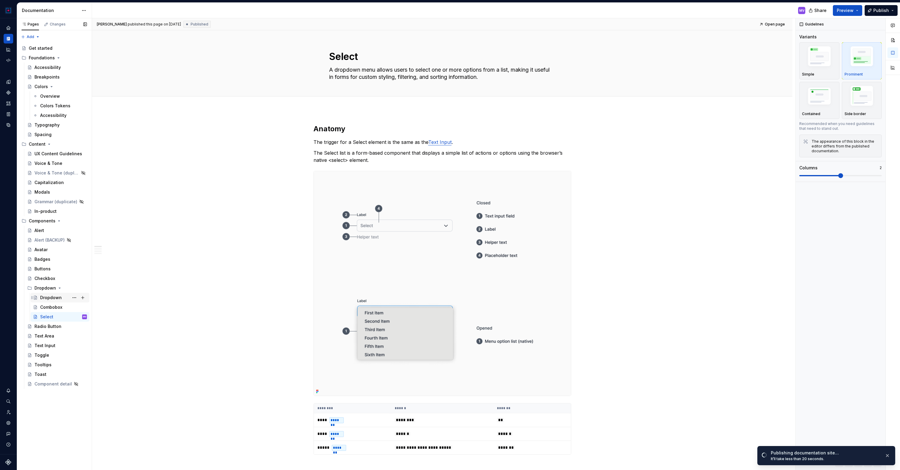
click at [49, 296] on div "Dropdown" at bounding box center [51, 298] width 22 height 6
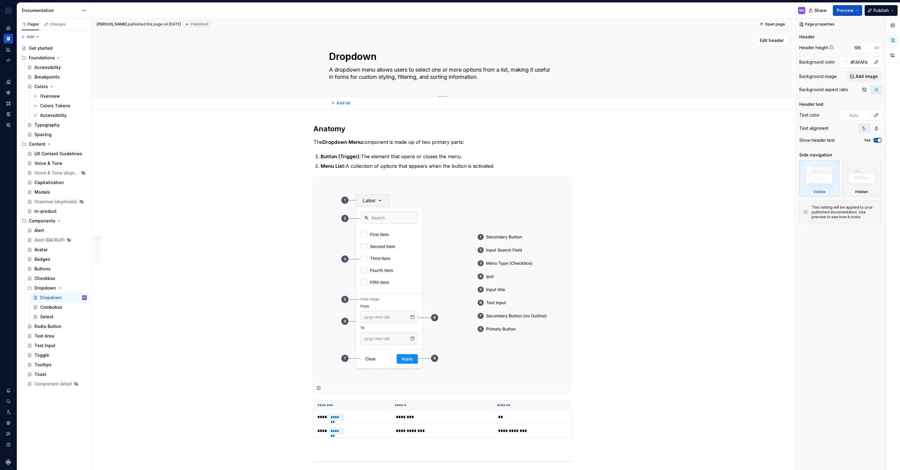
click at [371, 58] on textarea "Dropdown" at bounding box center [441, 56] width 227 height 14
click at [369, 57] on textarea "Dropdown" at bounding box center [441, 56] width 227 height 14
click at [48, 306] on div "Combobox" at bounding box center [51, 307] width 22 height 6
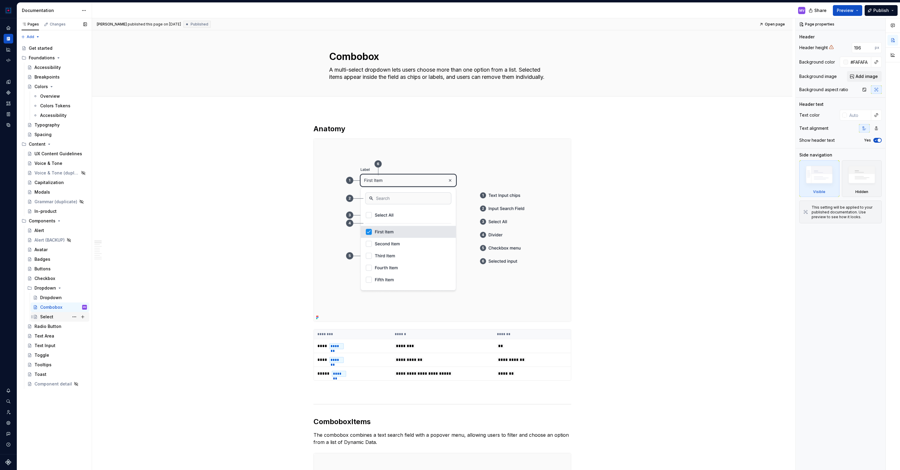
click at [47, 316] on div "Select" at bounding box center [46, 317] width 13 height 6
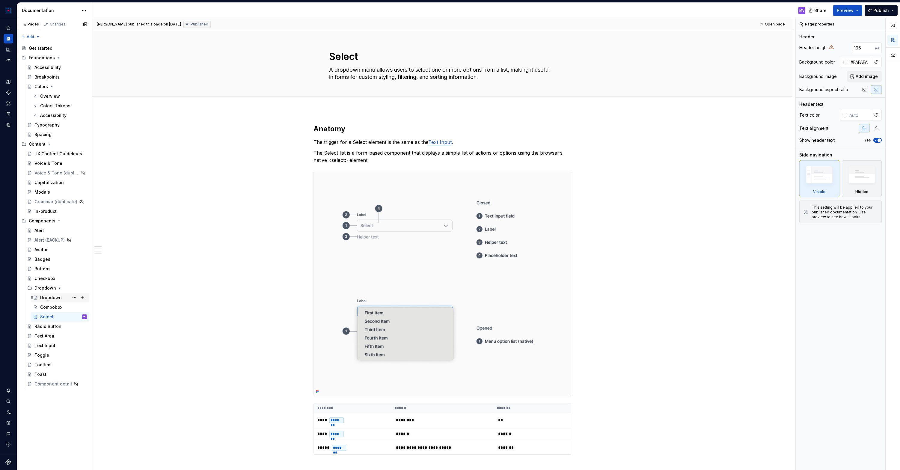
click at [48, 295] on div "Dropdown" at bounding box center [51, 298] width 22 height 6
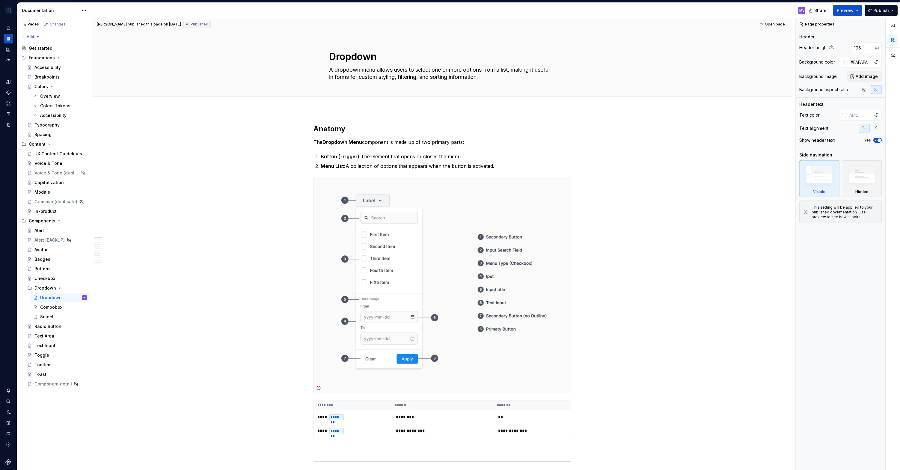
type textarea "*"
